Goal: Check status: Check status

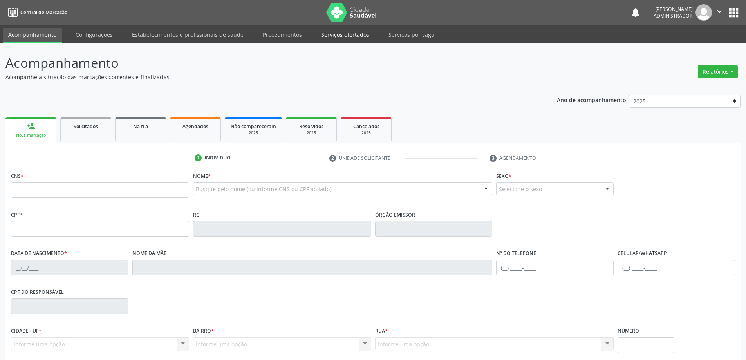
click at [356, 35] on link "Serviços ofertados" at bounding box center [345, 35] width 59 height 14
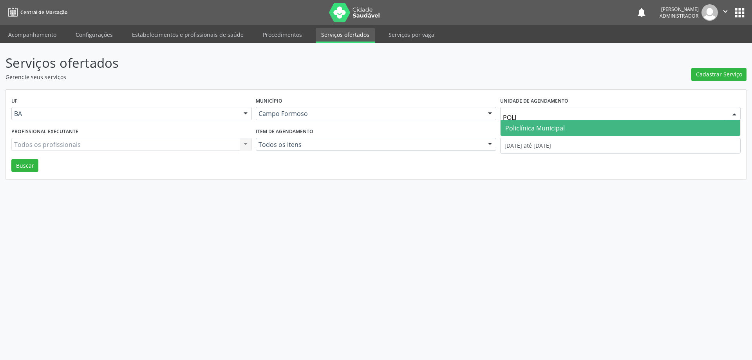
type input "POLIC"
click at [536, 130] on span "Policlínica Municipal" at bounding box center [535, 128] width 60 height 9
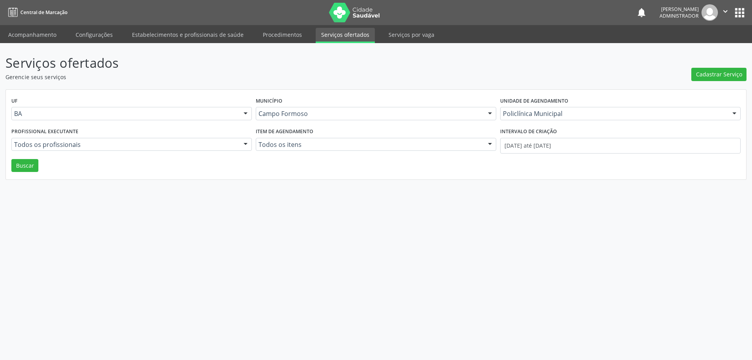
click at [245, 145] on div at bounding box center [246, 144] width 12 height 13
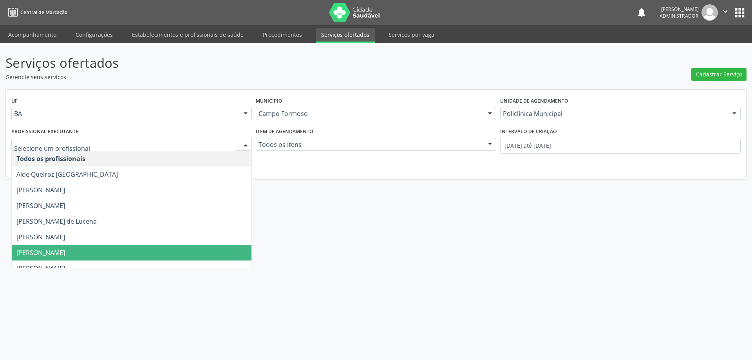
click at [204, 251] on span "Edvaldo Alves Costa Neto" at bounding box center [132, 253] width 240 height 16
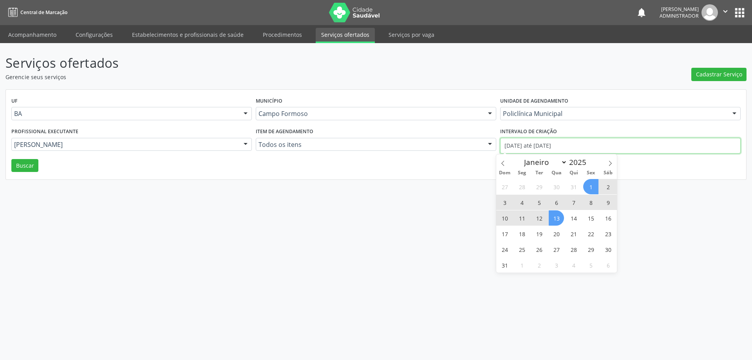
click at [528, 142] on input "01/08/2025 até 13/08/2025" at bounding box center [620, 146] width 240 height 16
click at [502, 161] on icon at bounding box center [502, 163] width 5 height 5
select select "6"
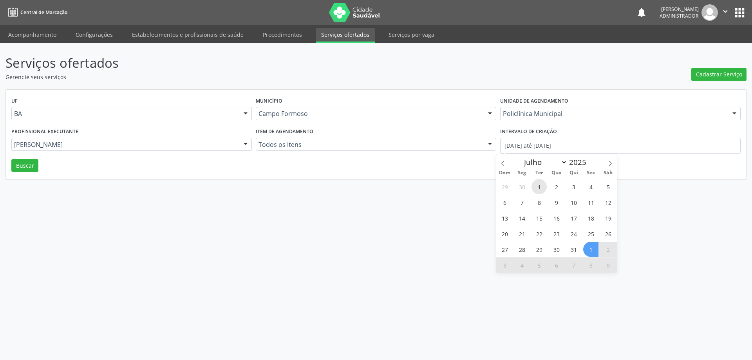
click at [536, 185] on span "1" at bounding box center [538, 186] width 15 height 15
type input "01/07/2025"
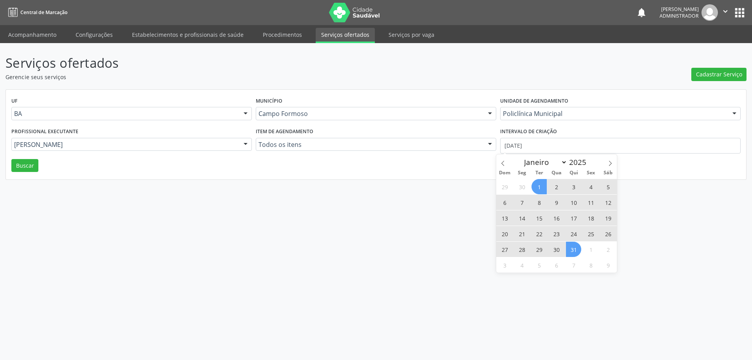
click at [574, 252] on span "31" at bounding box center [573, 249] width 15 height 15
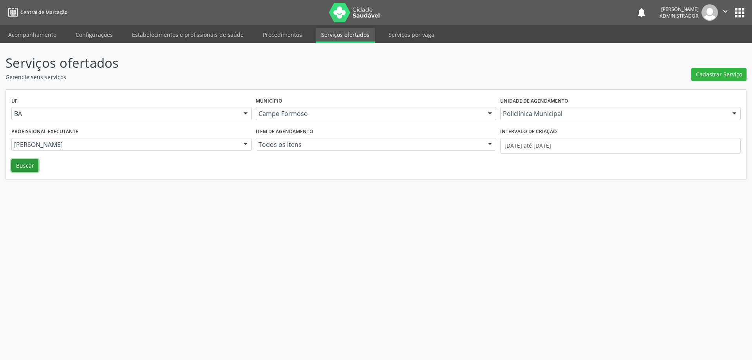
click at [28, 167] on button "Buscar" at bounding box center [24, 165] width 27 height 13
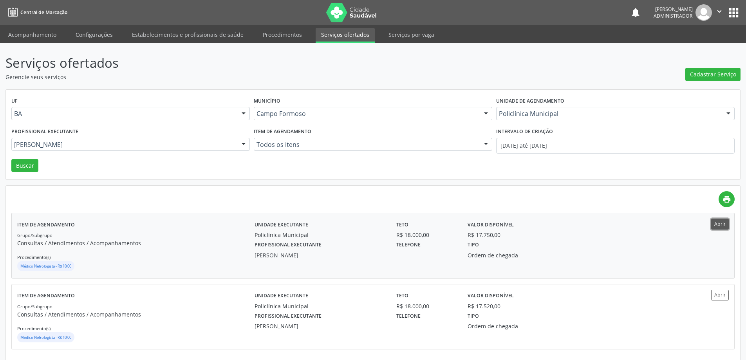
click at [712, 220] on button "Abrir" at bounding box center [720, 223] width 18 height 11
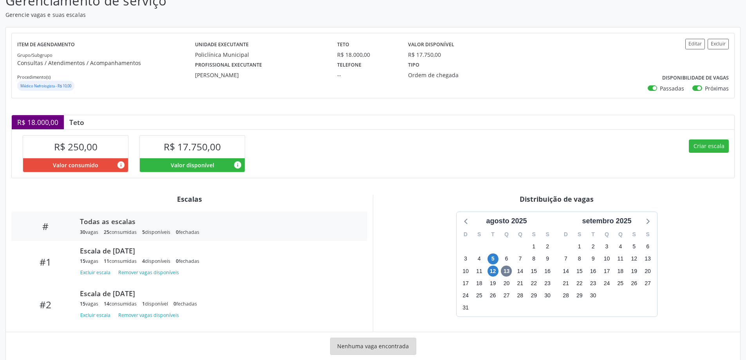
scroll to position [79, 0]
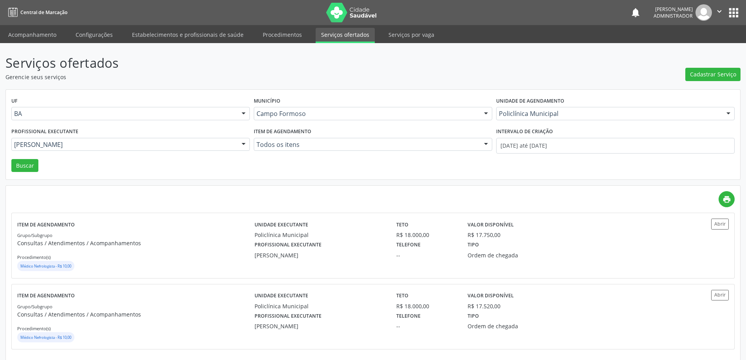
click at [554, 108] on div "Policlínica Municipal" at bounding box center [615, 113] width 238 height 13
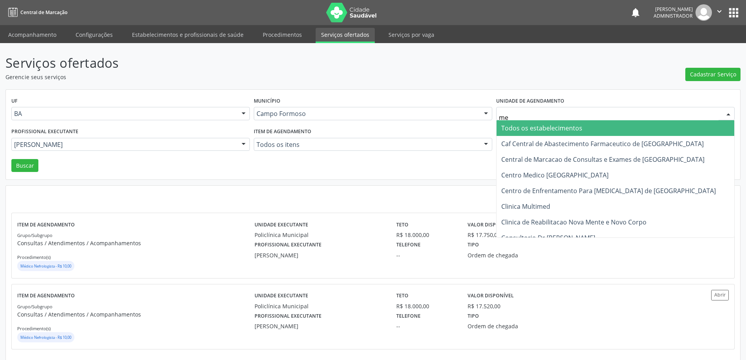
type input "med"
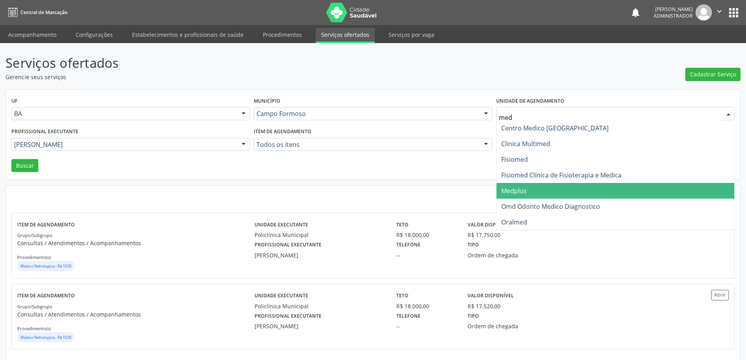
click at [639, 189] on span "Medplus" at bounding box center [615, 191] width 238 height 16
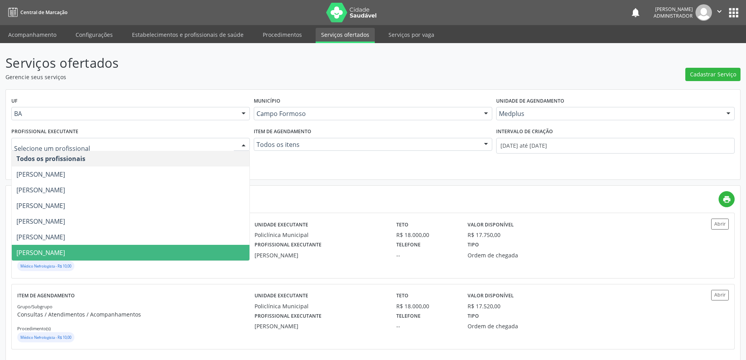
click at [244, 143] on div at bounding box center [244, 144] width 12 height 13
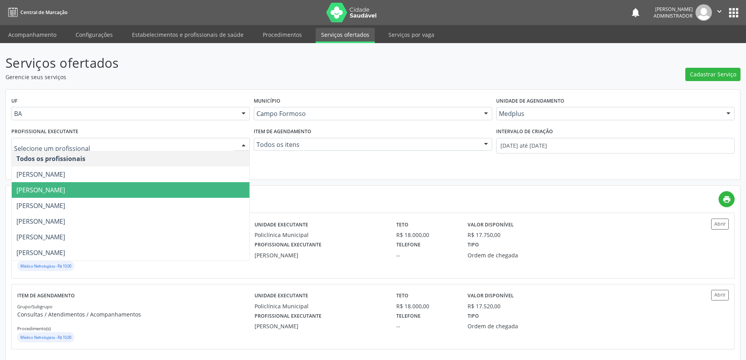
click at [208, 191] on span "[PERSON_NAME] Peralva [PERSON_NAME]" at bounding box center [131, 190] width 238 height 16
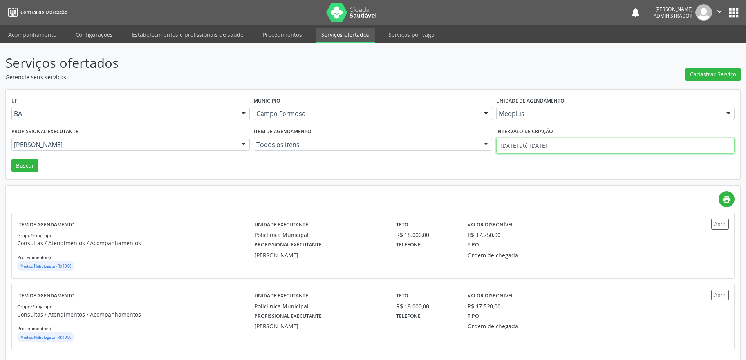
click at [536, 145] on input "01/07/2025 até 31/07/2025" at bounding box center [615, 146] width 238 height 16
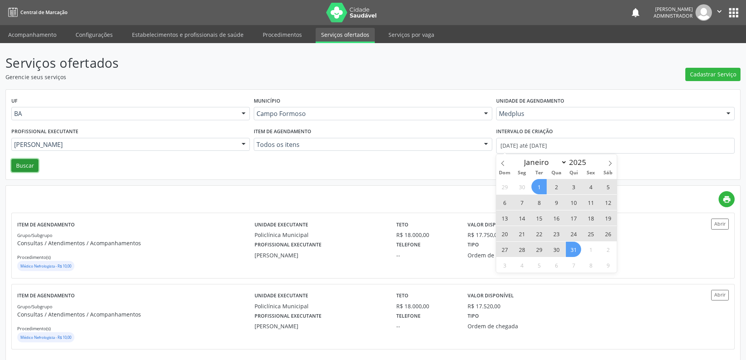
click at [29, 162] on button "Buscar" at bounding box center [24, 165] width 27 height 13
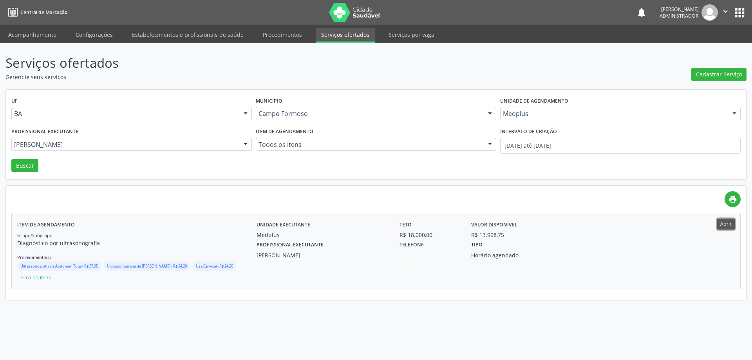
click at [718, 222] on button "Abrir" at bounding box center [726, 223] width 18 height 11
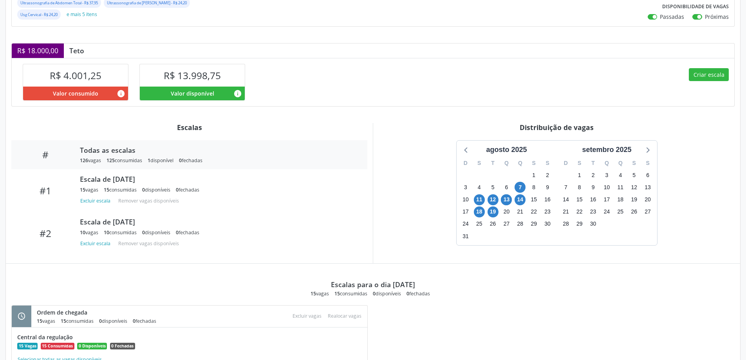
scroll to position [106, 0]
